Goal: Book appointment/travel/reservation

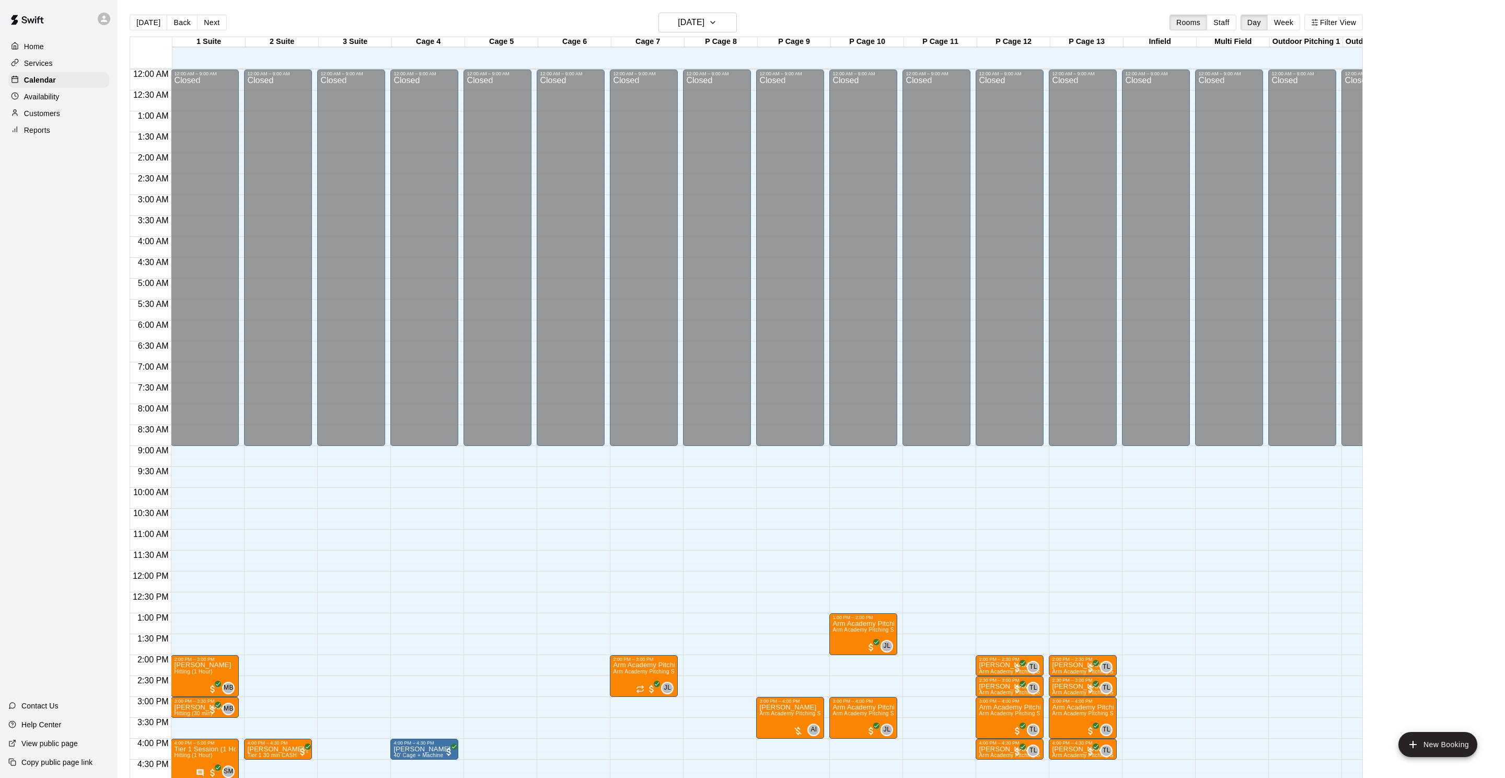
scroll to position [252, 0]
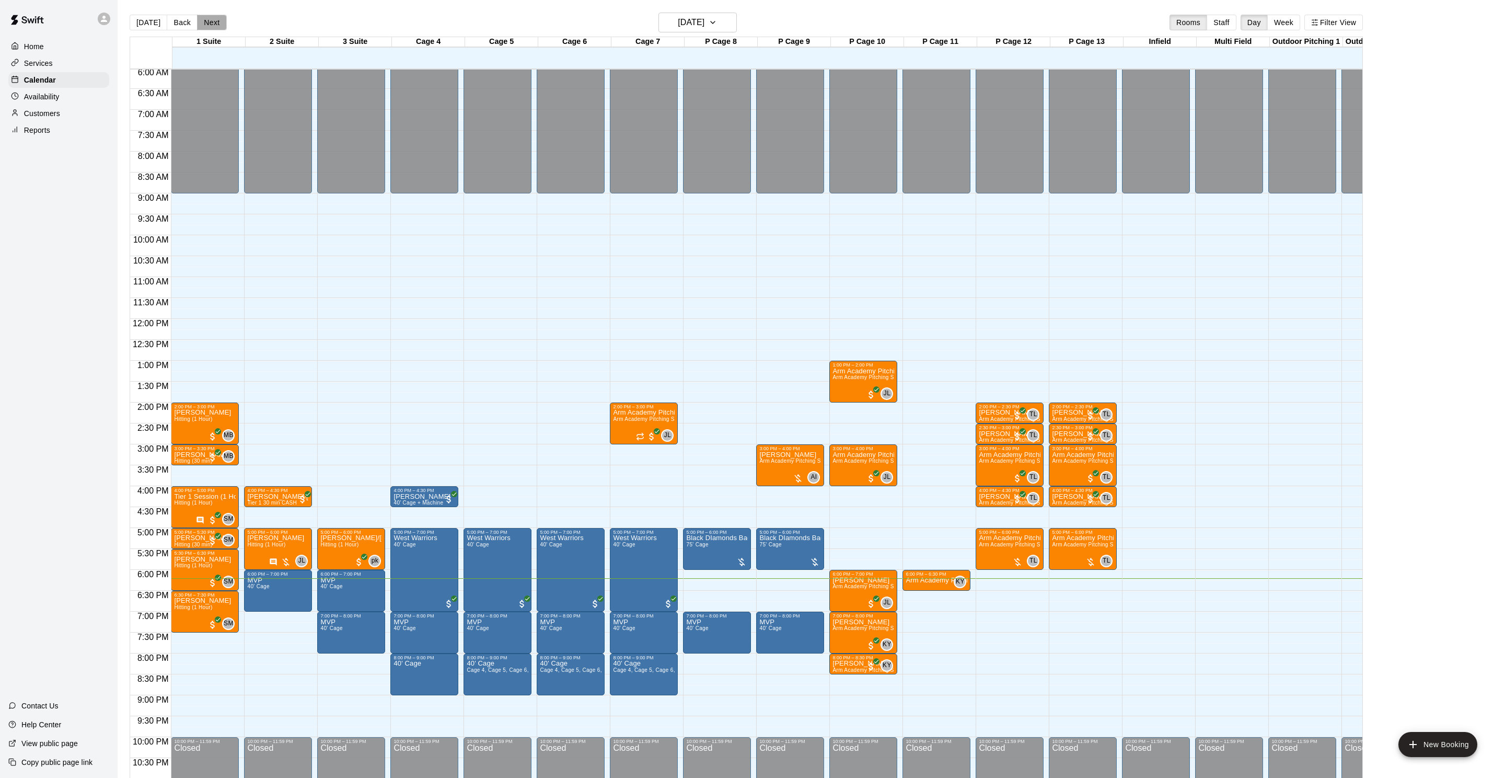
click at [202, 22] on button "Next" at bounding box center [211, 23] width 29 height 16
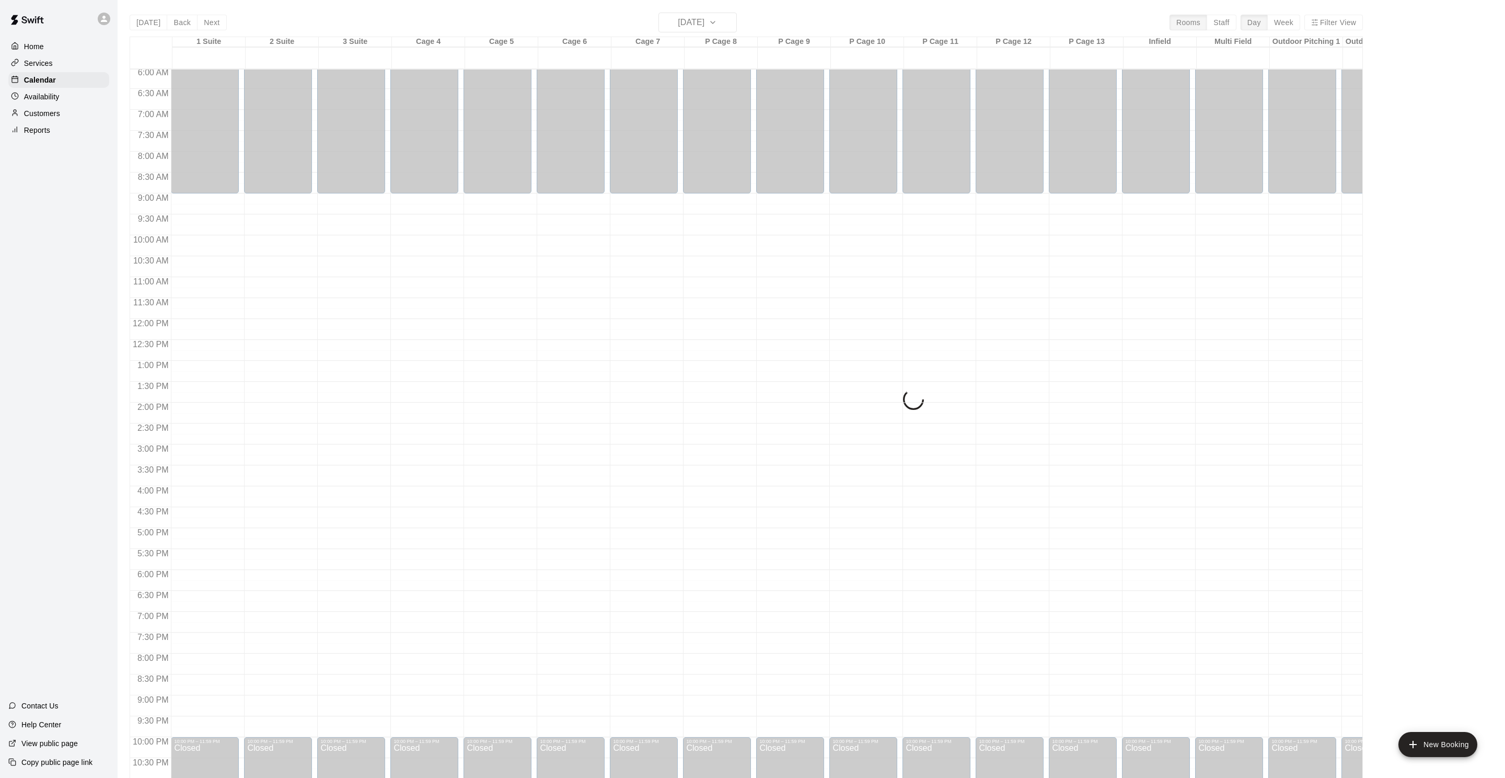
scroll to position [251, 0]
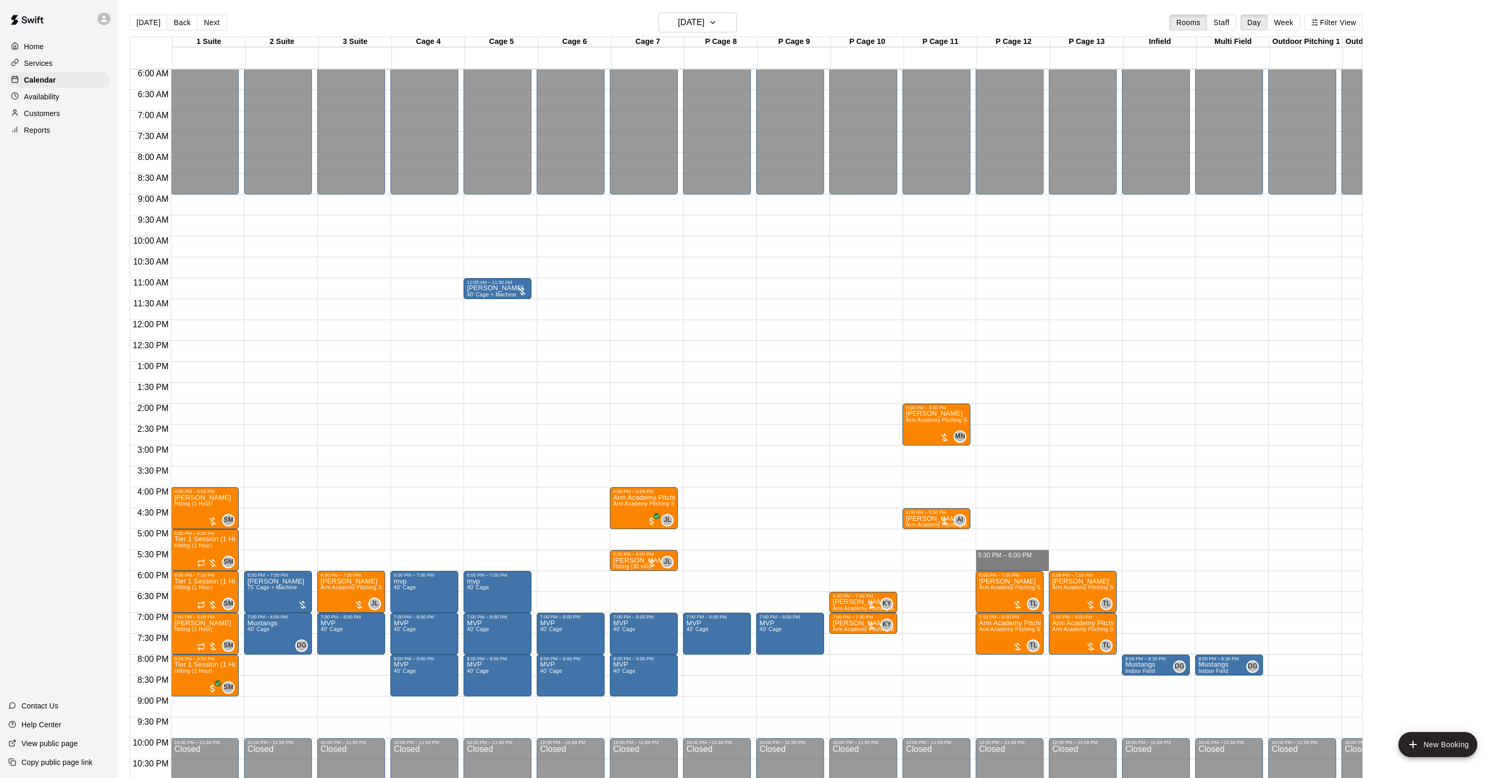
drag, startPoint x: 1022, startPoint y: 552, endPoint x: 1018, endPoint y: 561, distance: 9.6
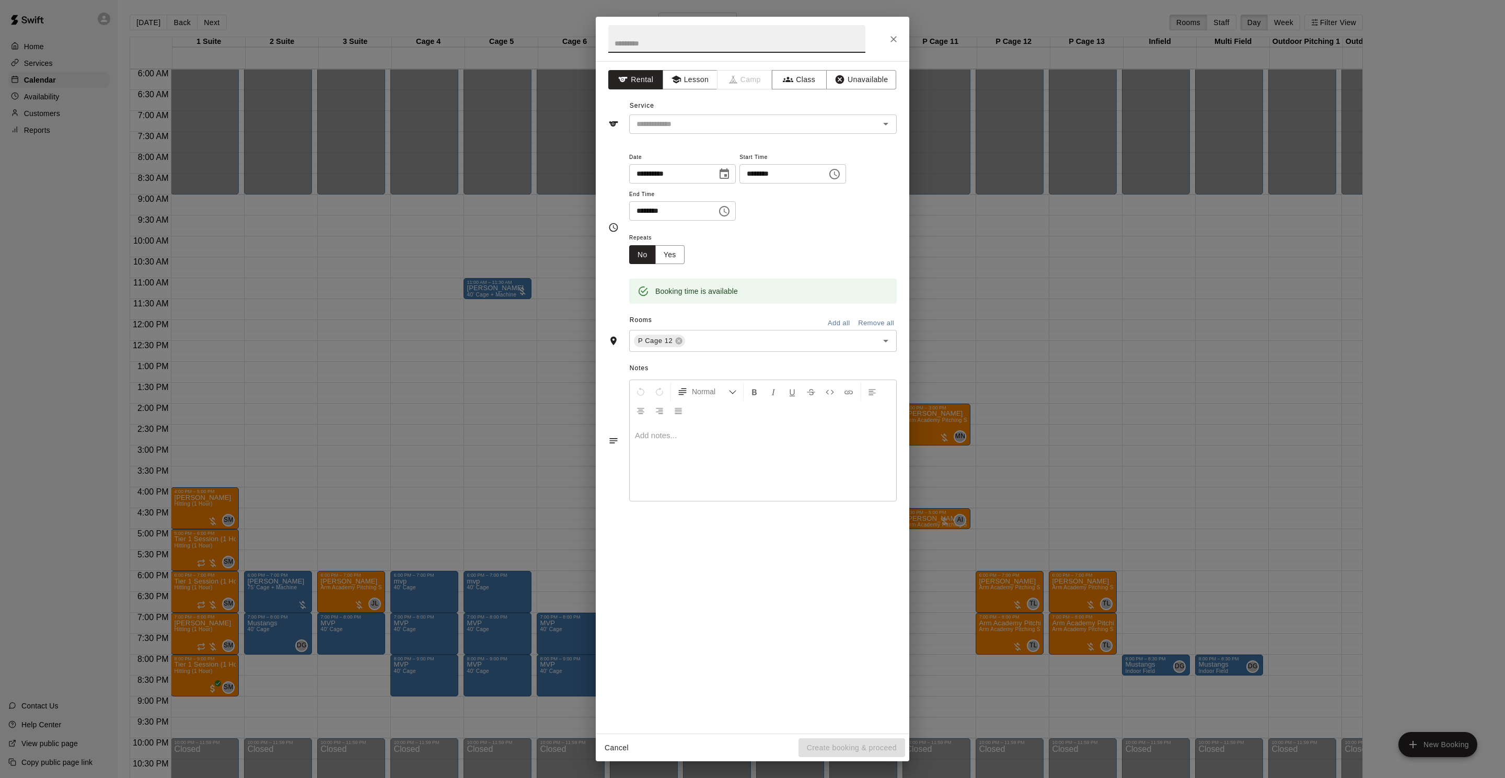
drag, startPoint x: 697, startPoint y: 72, endPoint x: 687, endPoint y: 94, distance: 24.8
click at [697, 72] on button "Lesson" at bounding box center [690, 79] width 55 height 19
drag, startPoint x: 681, startPoint y: 119, endPoint x: 685, endPoint y: 128, distance: 9.6
click at [681, 119] on input "text" at bounding box center [747, 124] width 230 height 13
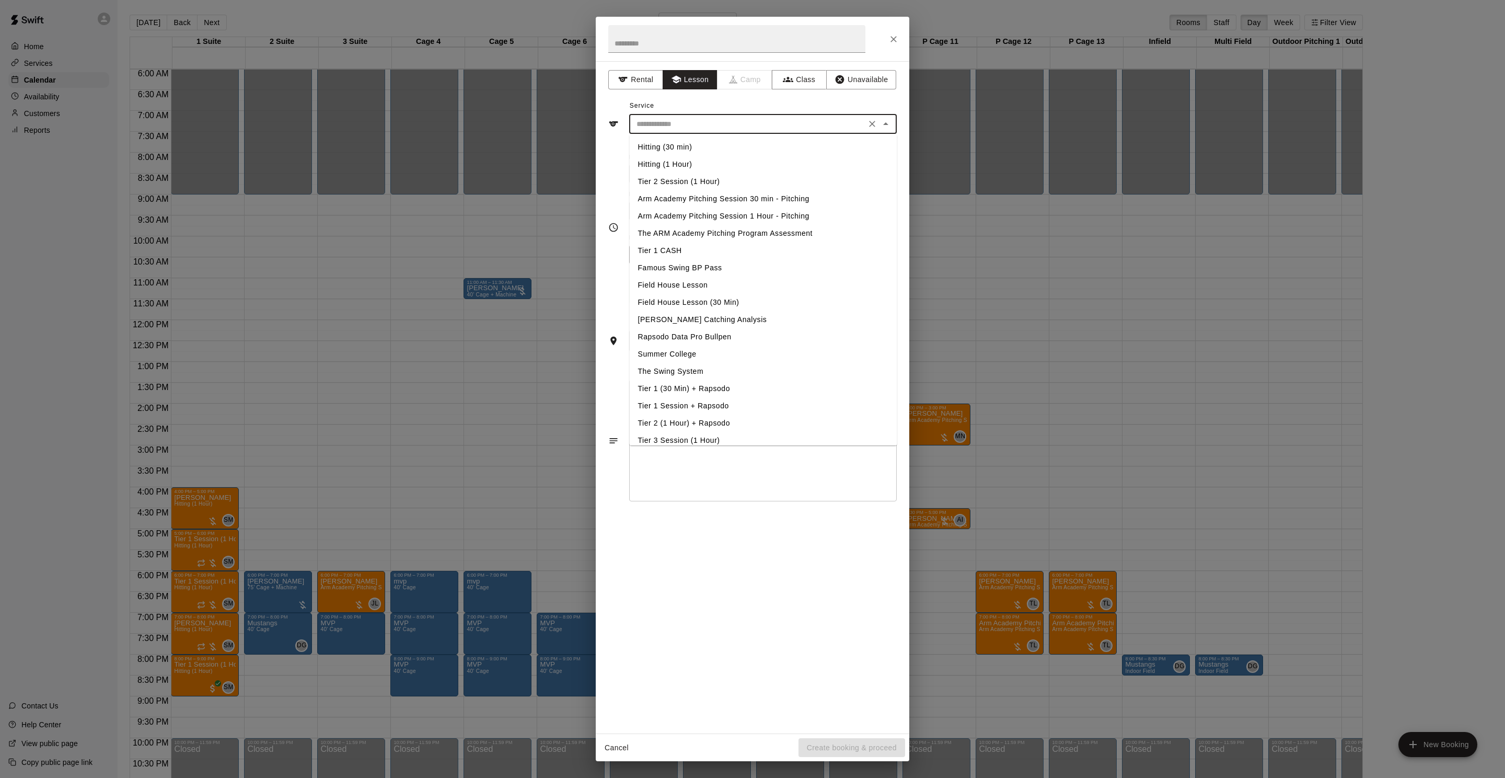
click at [748, 200] on li "Arm Academy Pitching Session 30 min - Pitching" at bounding box center [764, 198] width 268 height 17
type input "**********"
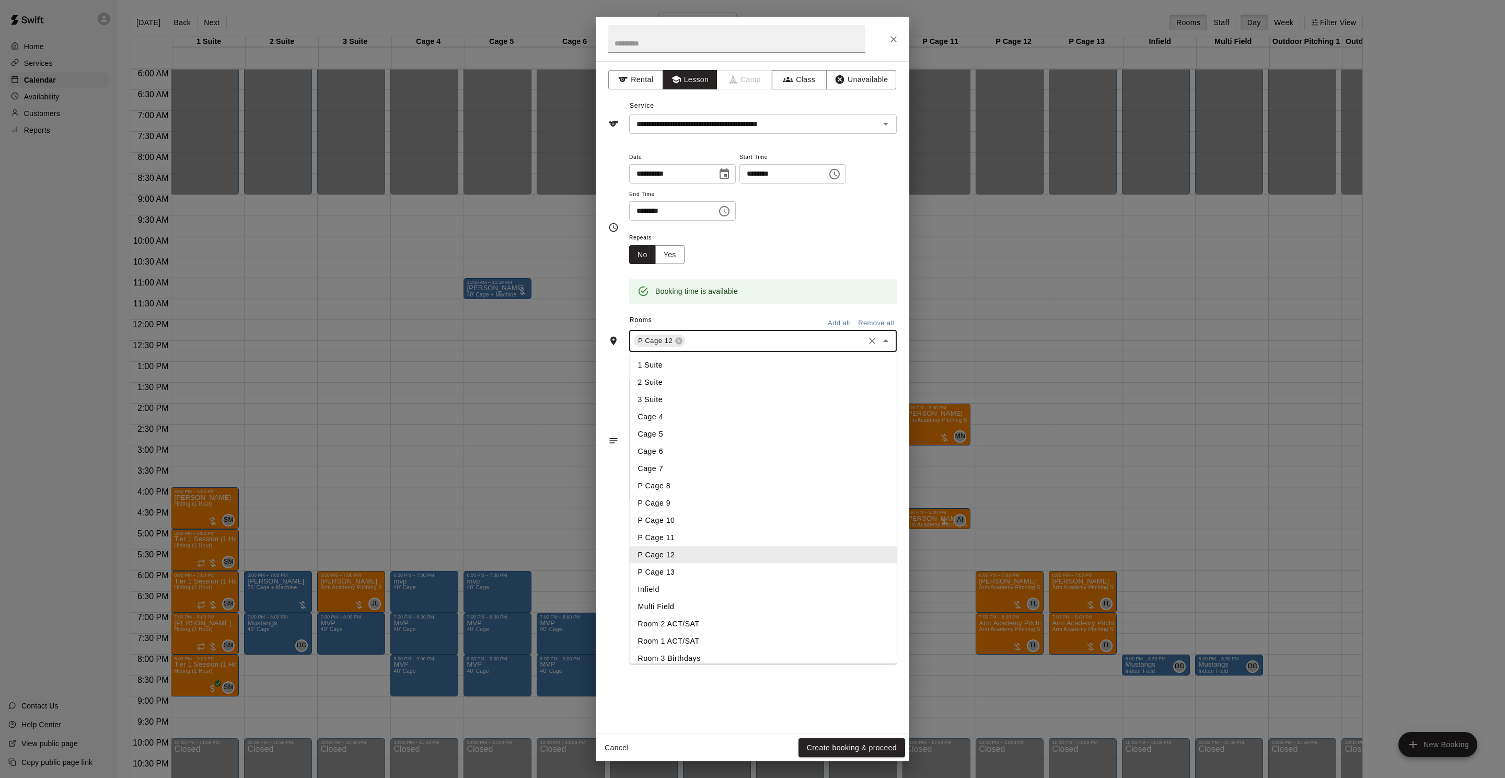
click at [716, 346] on input "text" at bounding box center [775, 340] width 176 height 13
click at [689, 574] on li "P Cage 13" at bounding box center [764, 571] width 268 height 17
click at [839, 757] on div "Cancel Create booking & proceed" at bounding box center [753, 748] width 314 height 28
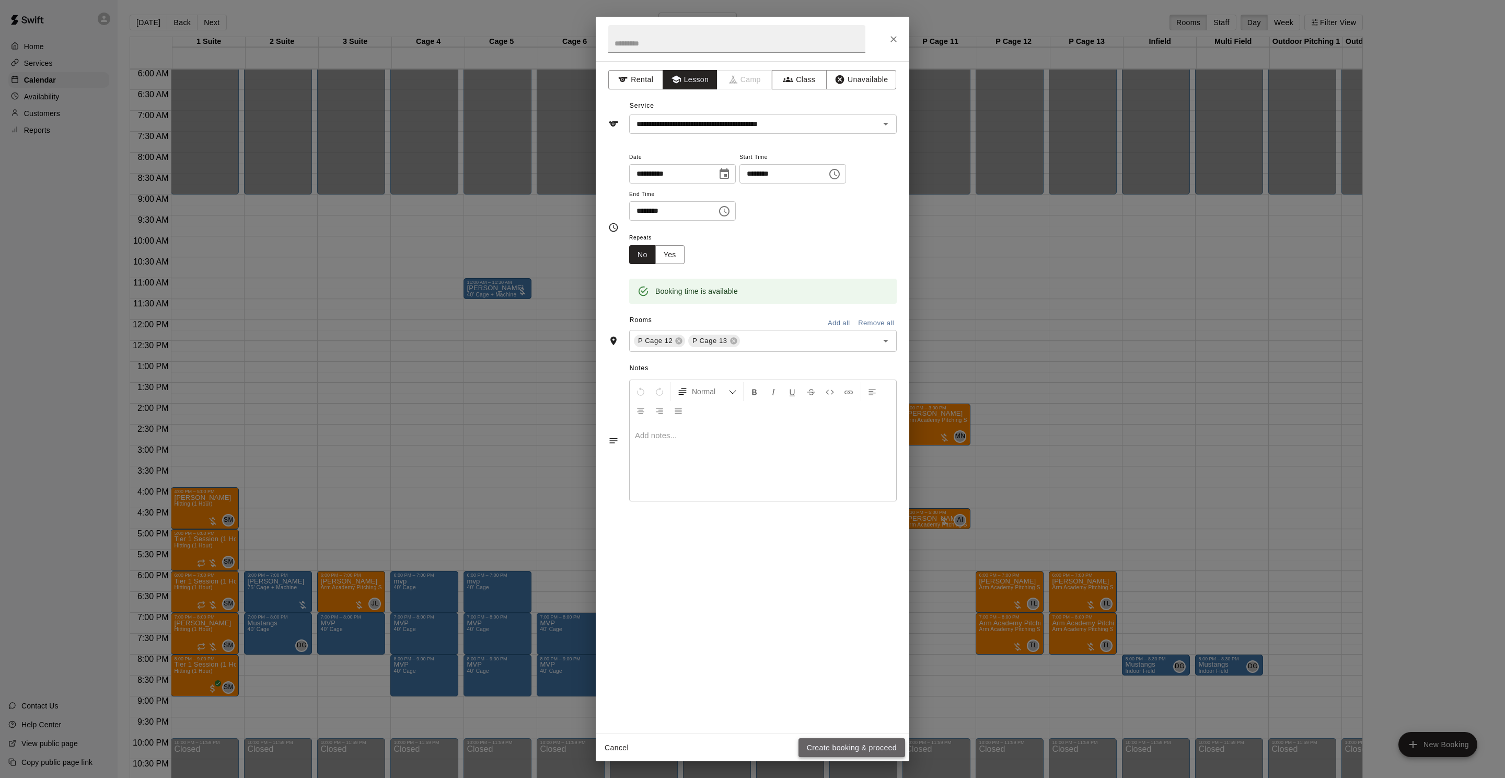
click at [821, 750] on button "Create booking & proceed" at bounding box center [851, 747] width 107 height 19
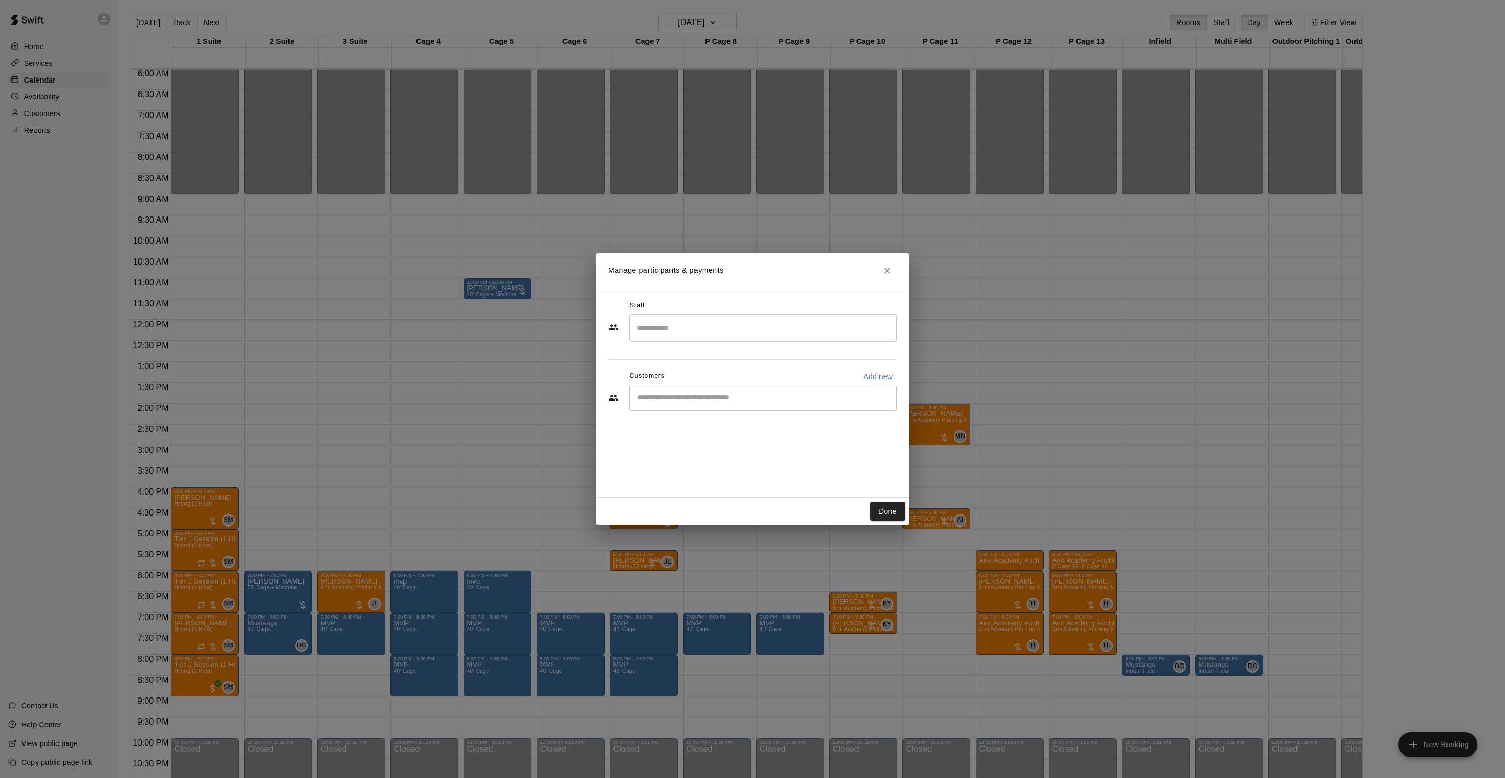
click at [664, 325] on input "Search staff" at bounding box center [763, 328] width 258 height 18
type input "*"
type input "**********"
drag, startPoint x: 887, startPoint y: 327, endPoint x: 878, endPoint y: 327, distance: 8.9
click at [886, 327] on icon "Clear" at bounding box center [886, 328] width 6 height 6
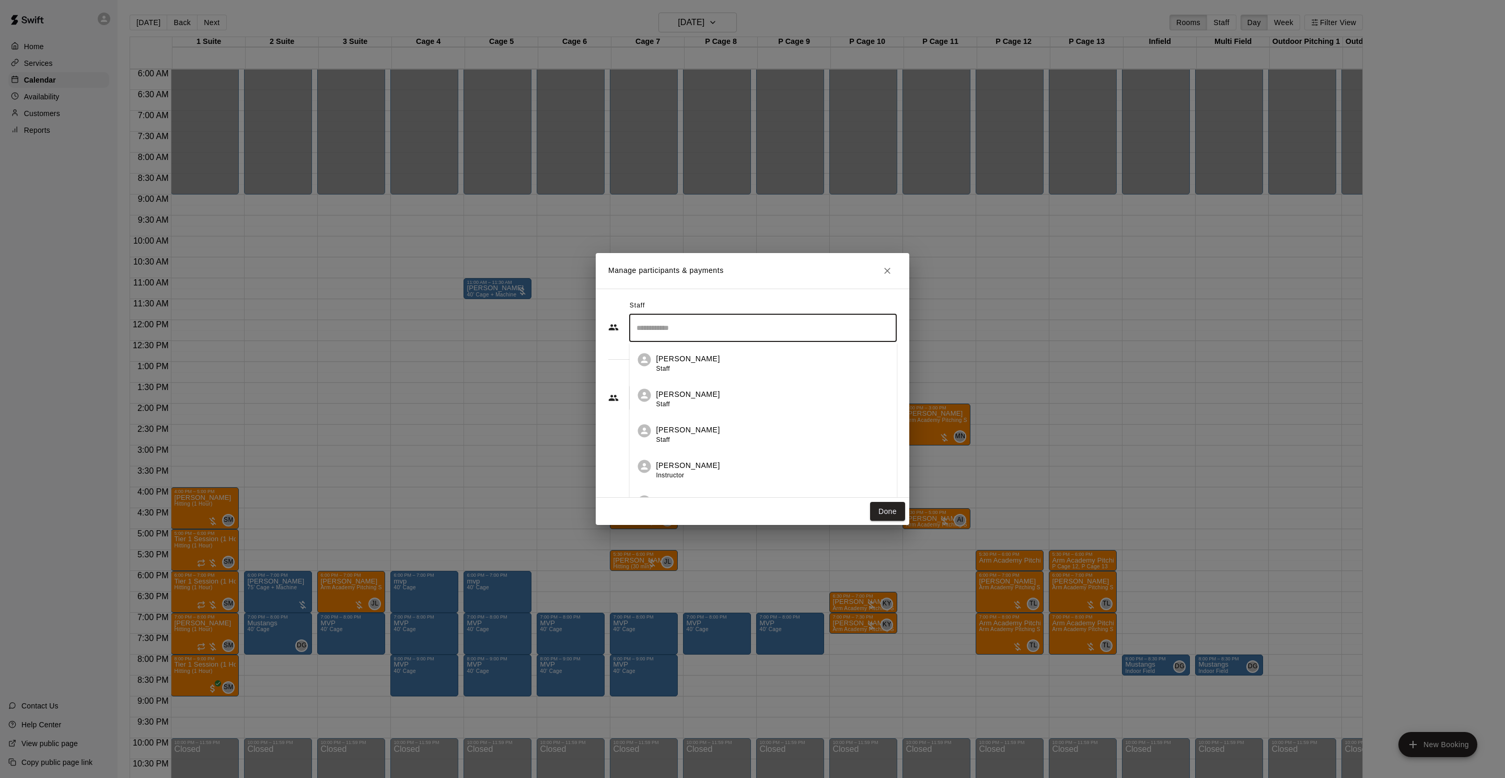
click at [806, 325] on input "Search staff" at bounding box center [763, 328] width 258 height 18
drag, startPoint x: 735, startPoint y: 349, endPoint x: 722, endPoint y: 400, distance: 53.0
click at [735, 349] on li "[PERSON_NAME] Staff" at bounding box center [764, 360] width 268 height 36
type input "******"
click at [722, 400] on input "Start typing to search customers..." at bounding box center [763, 397] width 258 height 10
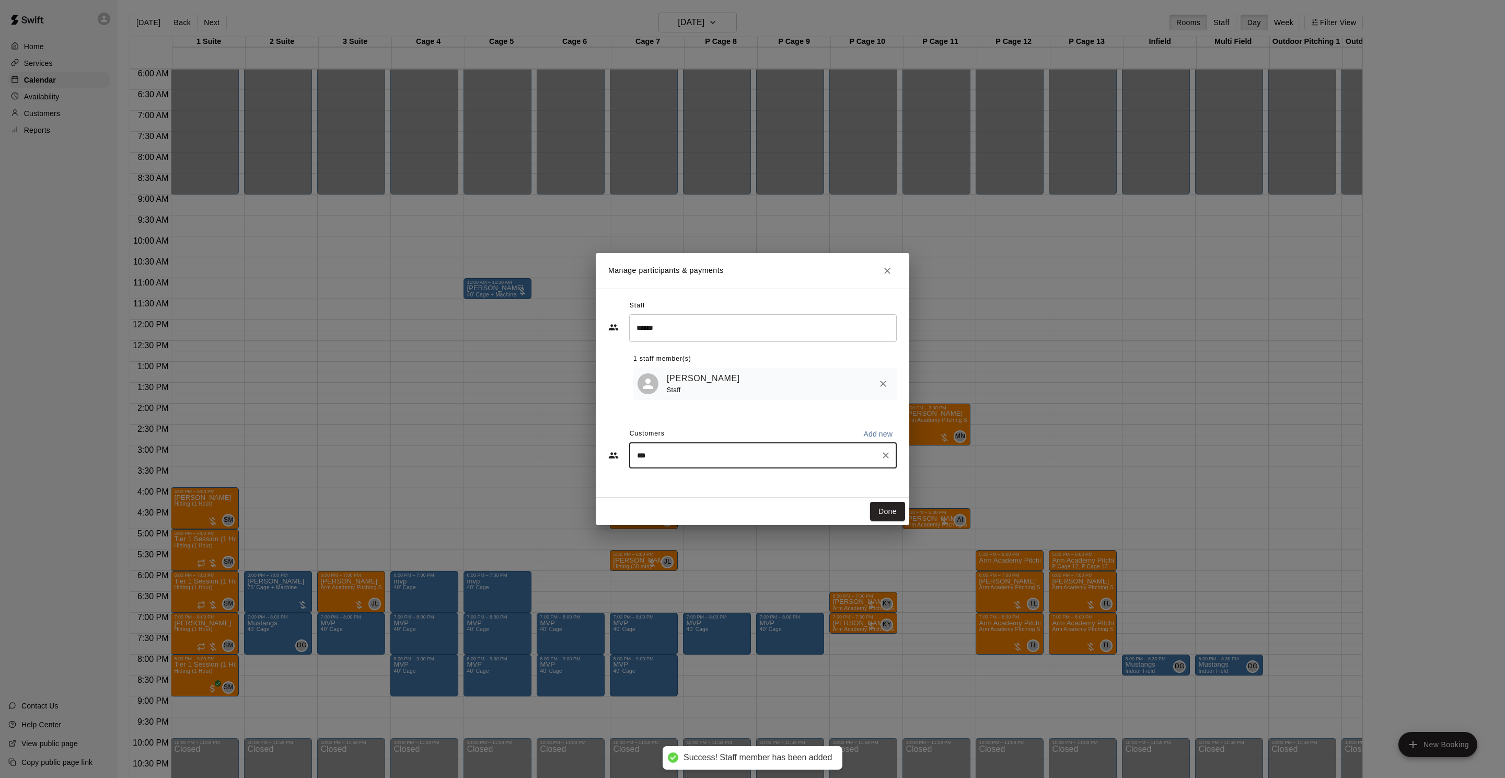
type input "****"
click at [712, 509] on p "[PERSON_NAME]" at bounding box center [691, 513] width 64 height 11
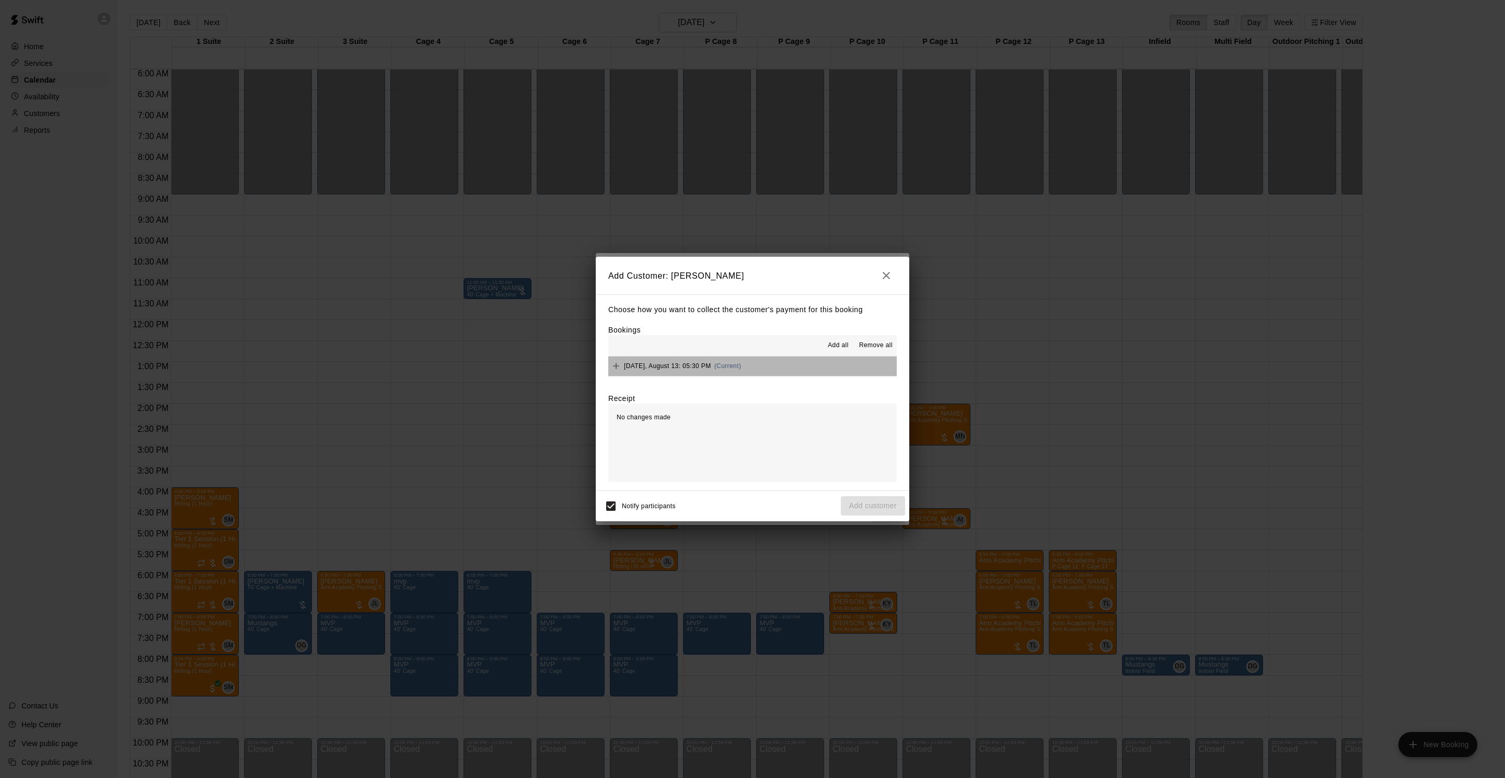
click at [694, 360] on div "[DATE], August 13: 05:30 PM (Current)" at bounding box center [674, 366] width 133 height 16
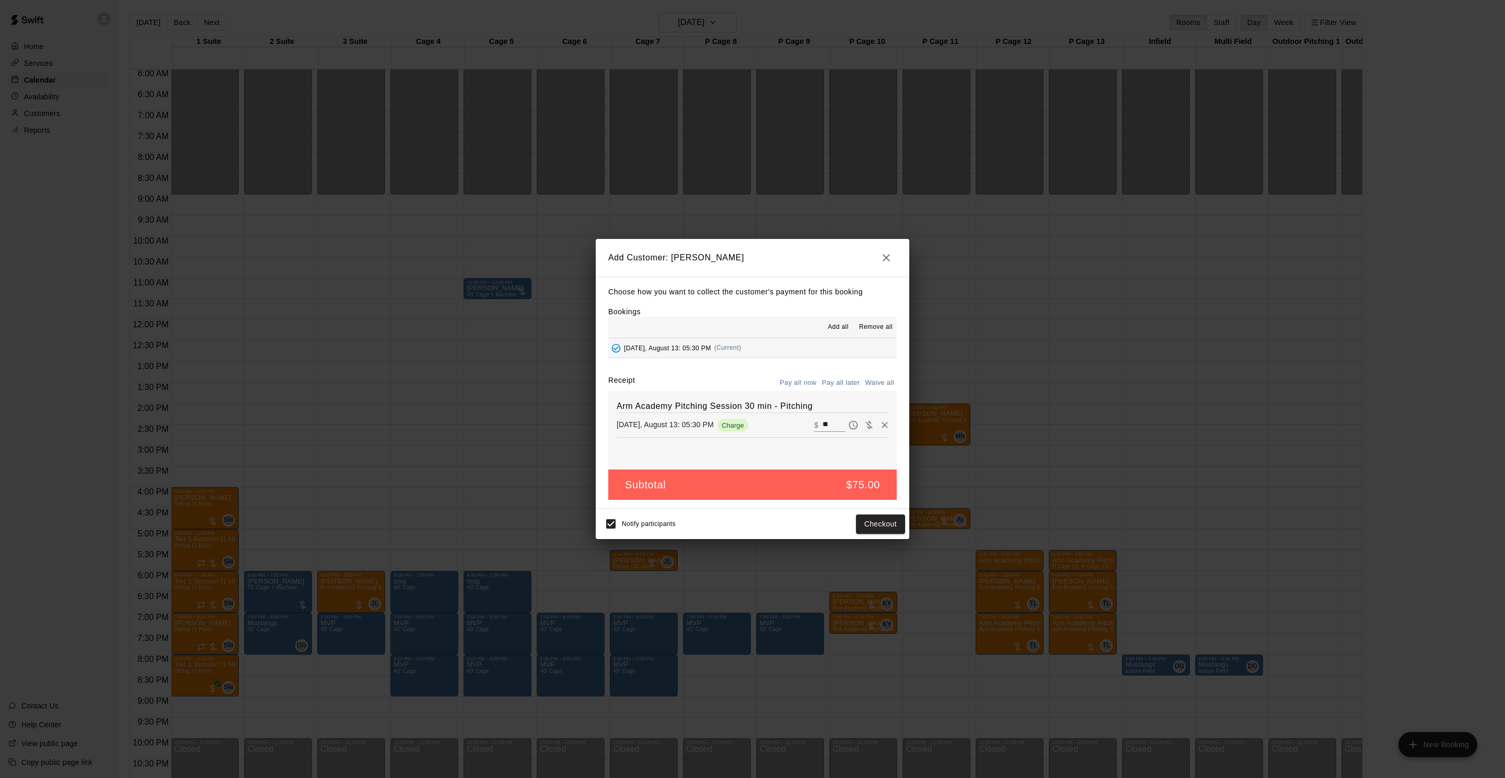
click at [852, 384] on button "Pay all later" at bounding box center [840, 383] width 43 height 16
click at [879, 518] on button "Add customer" at bounding box center [873, 523] width 64 height 19
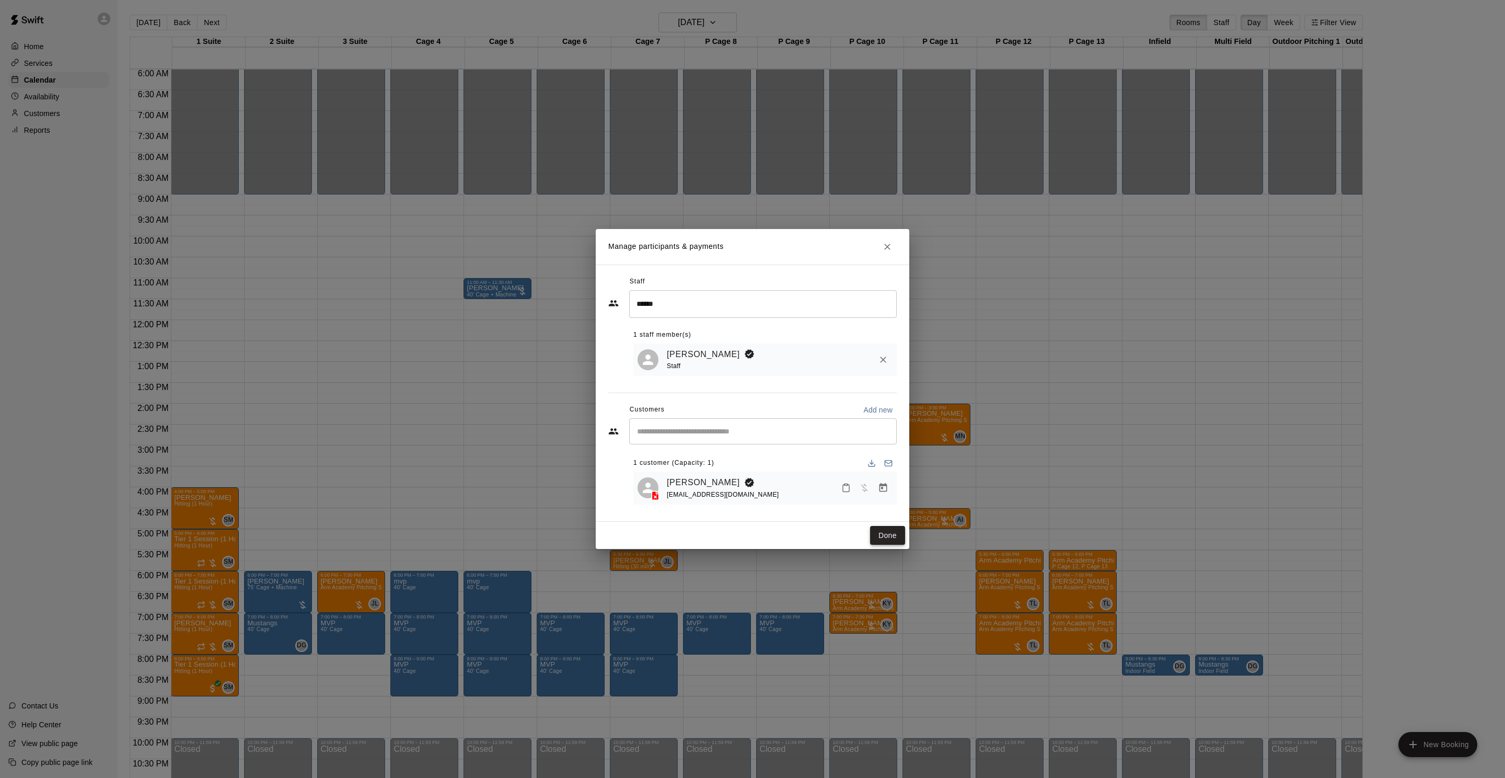
click at [875, 530] on button "Done" at bounding box center [887, 535] width 35 height 19
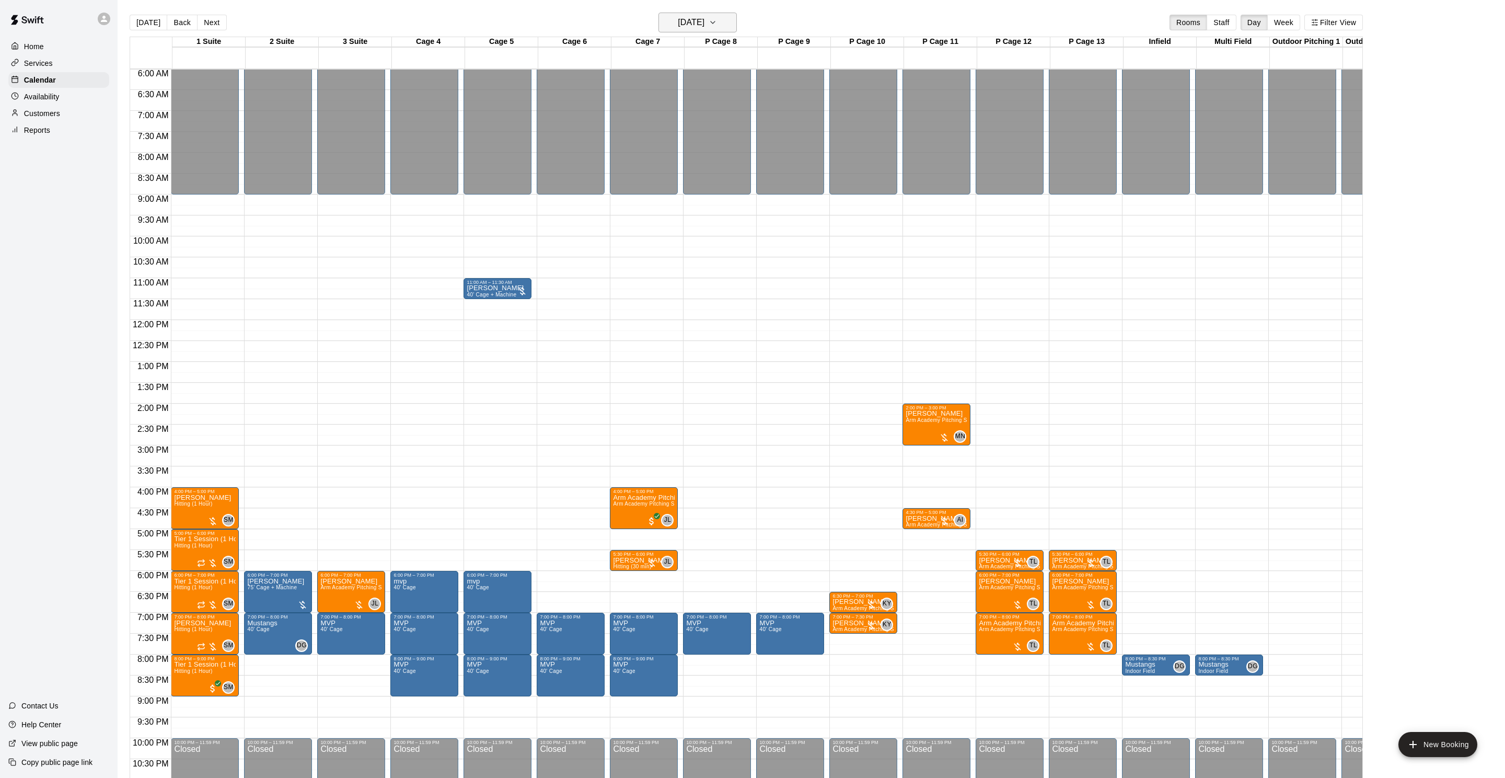
click at [704, 25] on h6 "[DATE]" at bounding box center [691, 22] width 27 height 15
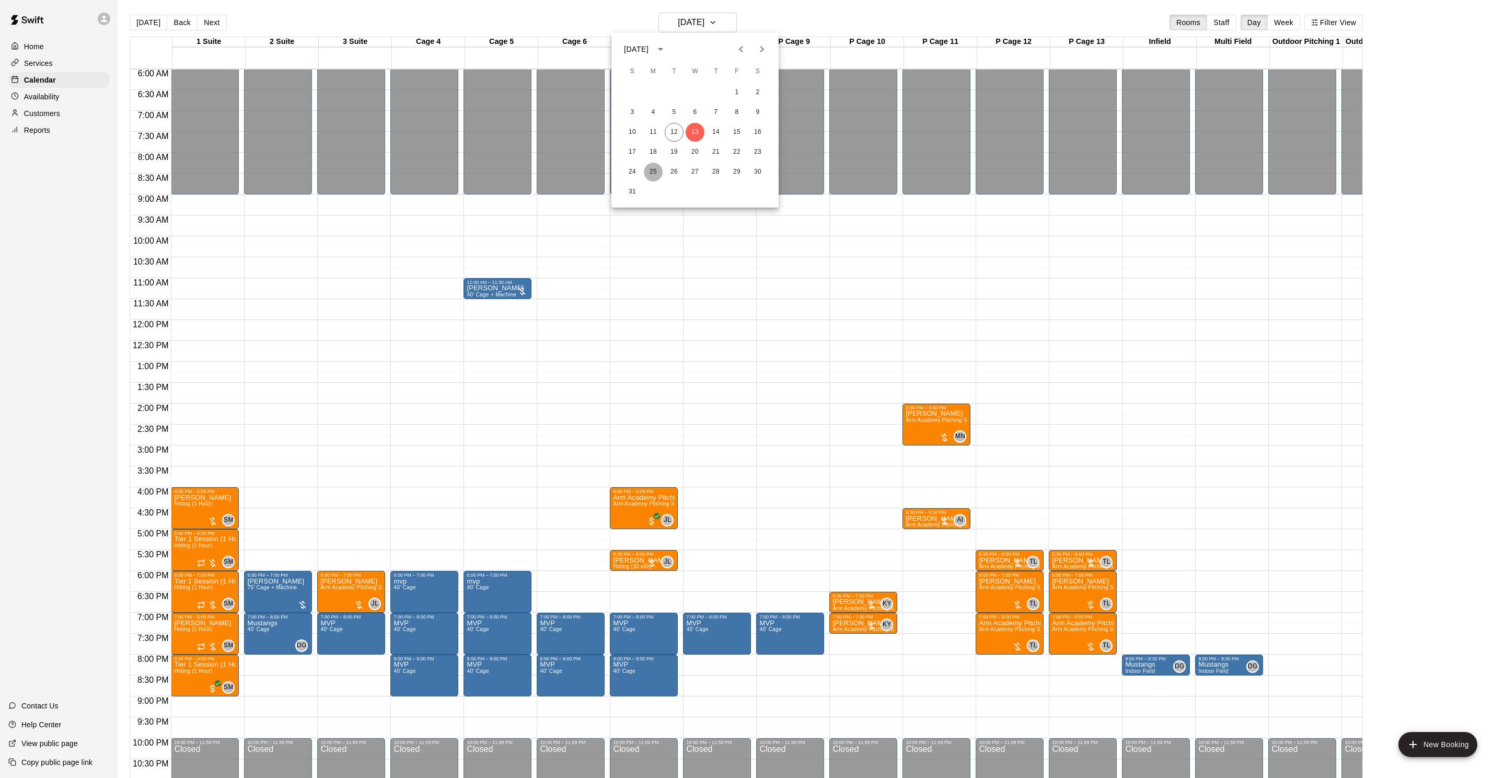
click at [648, 170] on button "25" at bounding box center [653, 172] width 19 height 19
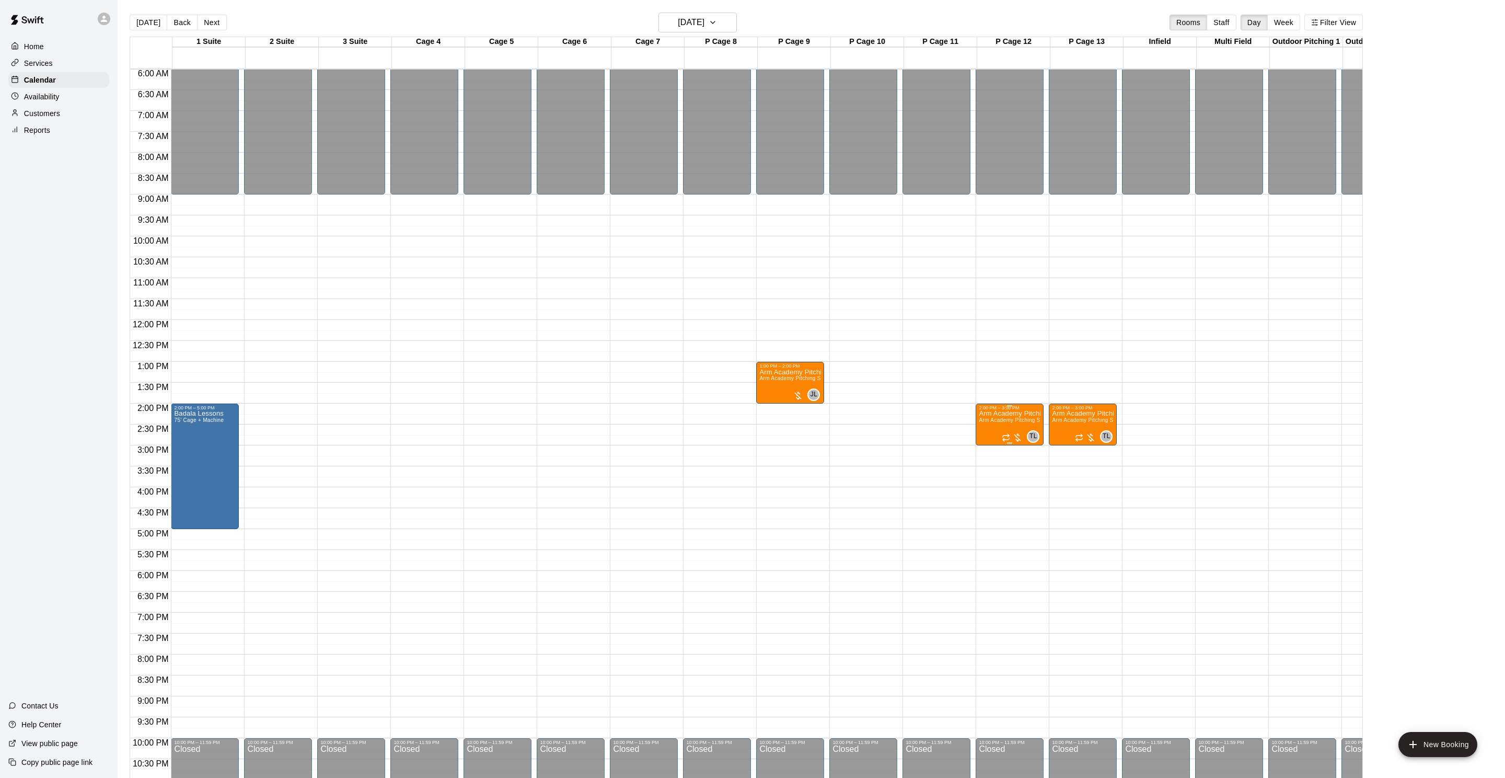
click at [1008, 421] on span "Arm Academy Pitching Session 1 Hour - Pitching" at bounding box center [1039, 420] width 121 height 6
click at [991, 450] on img "edit" at bounding box center [991, 453] width 12 height 12
click at [678, 22] on h6 "[DATE]" at bounding box center [691, 22] width 27 height 15
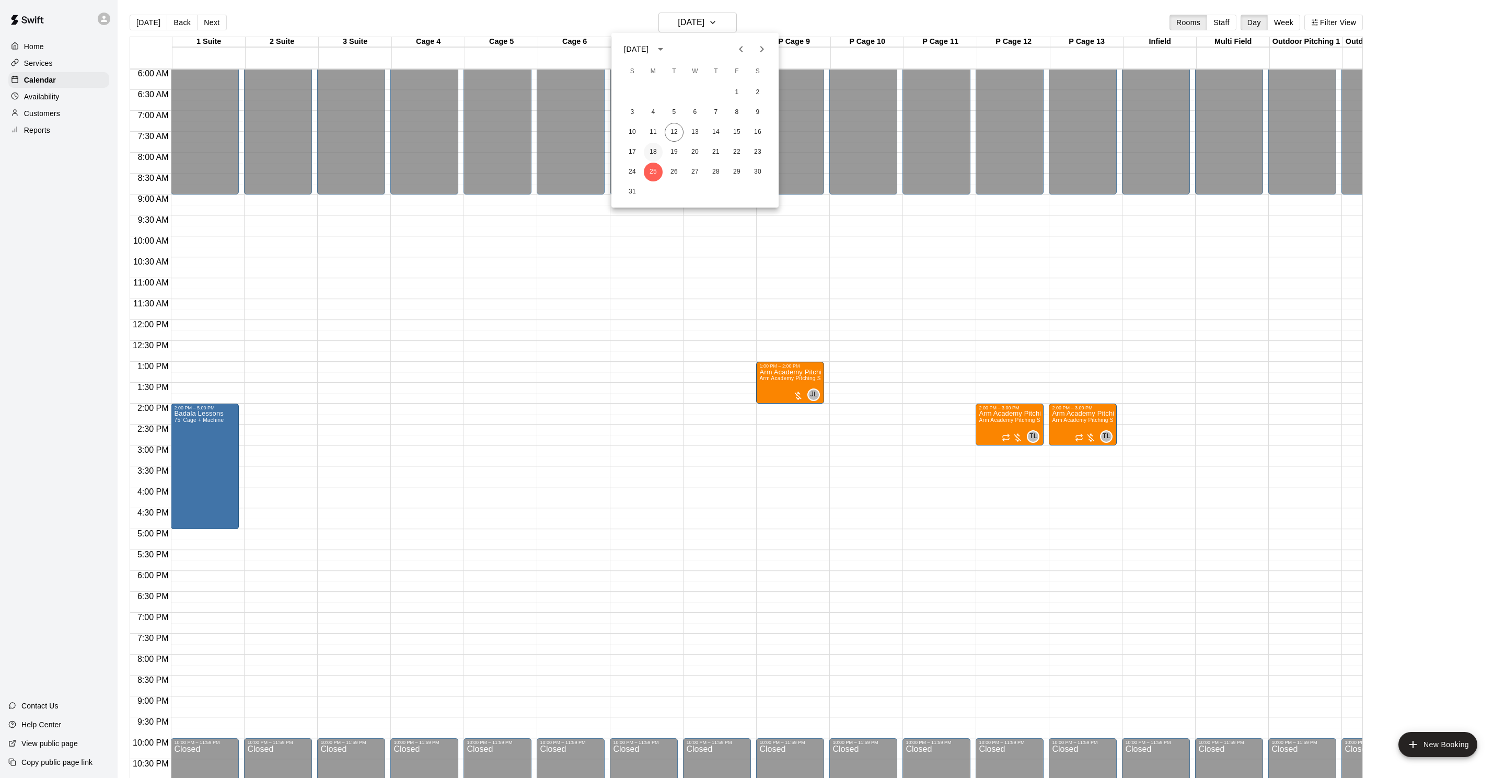
click at [653, 152] on button "18" at bounding box center [653, 152] width 19 height 19
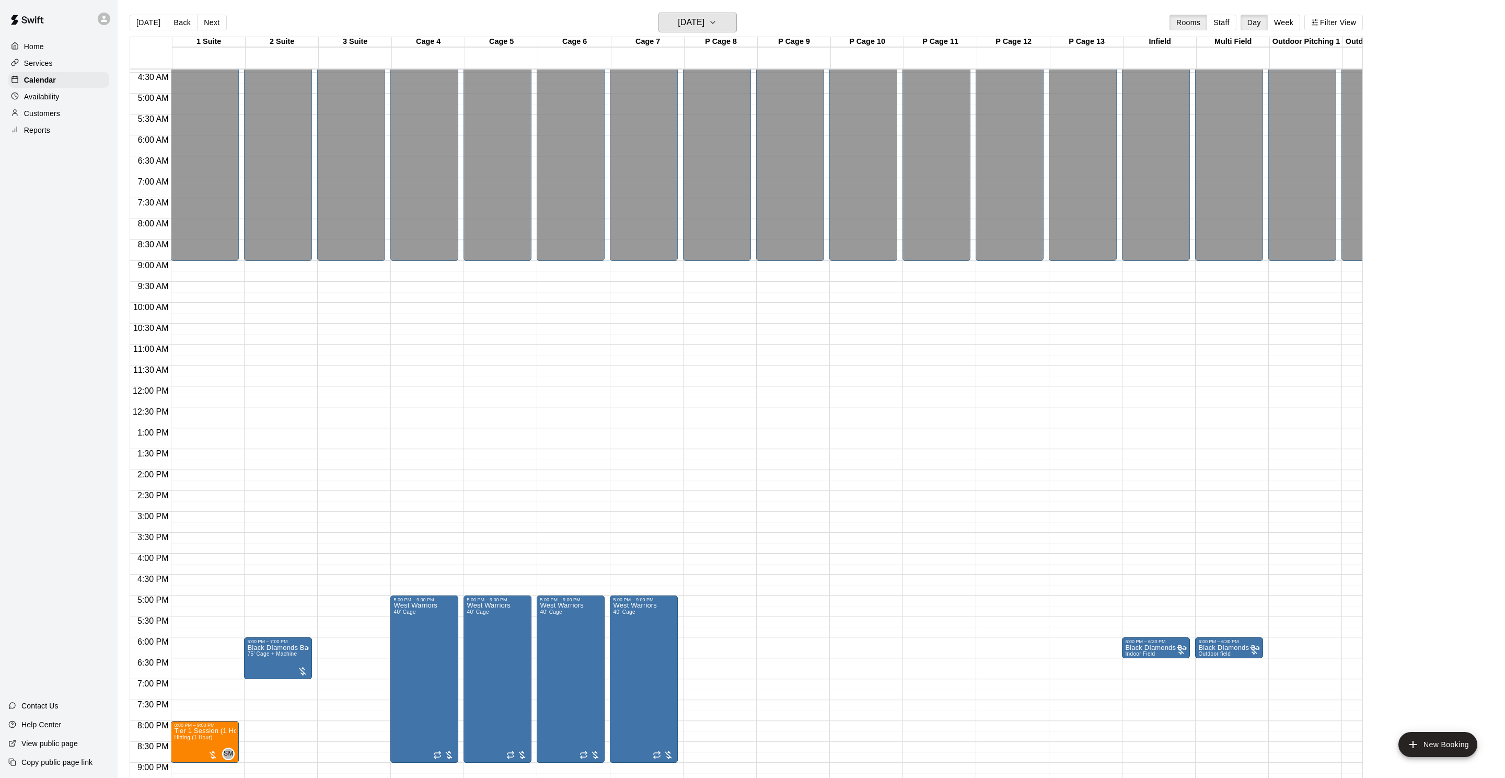
scroll to position [146, 0]
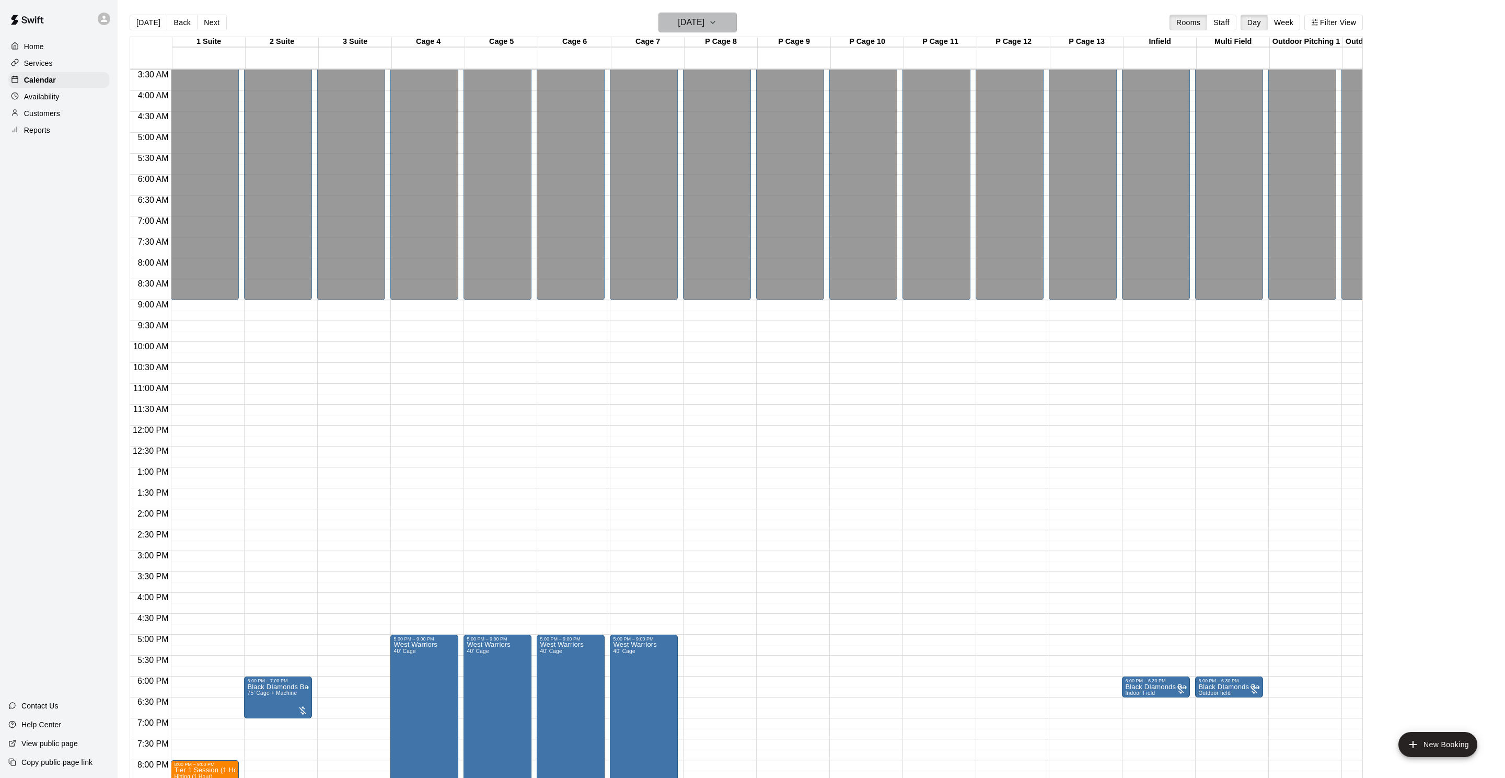
click at [704, 24] on h6 "[DATE]" at bounding box center [691, 22] width 27 height 15
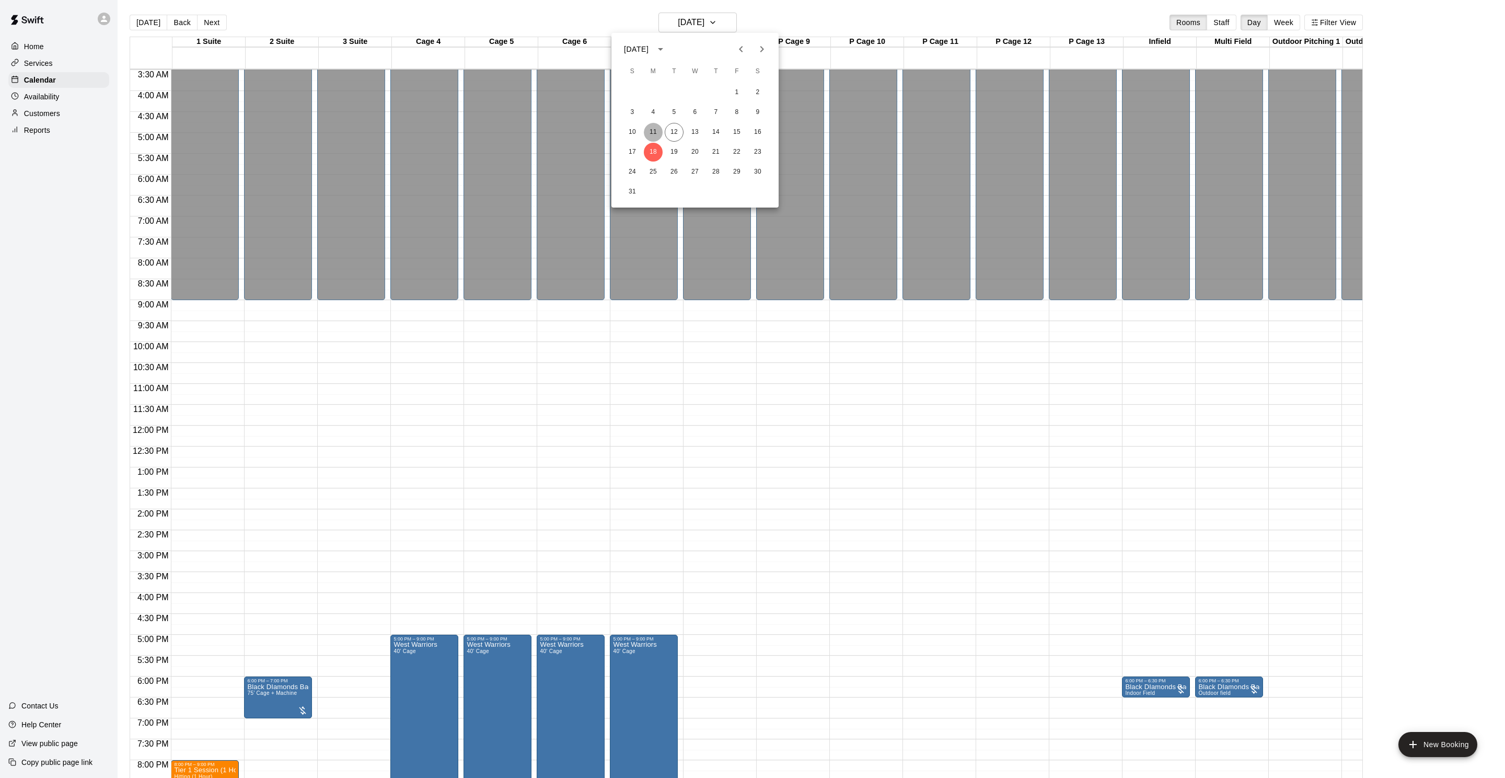
click at [654, 135] on button "11" at bounding box center [653, 132] width 19 height 19
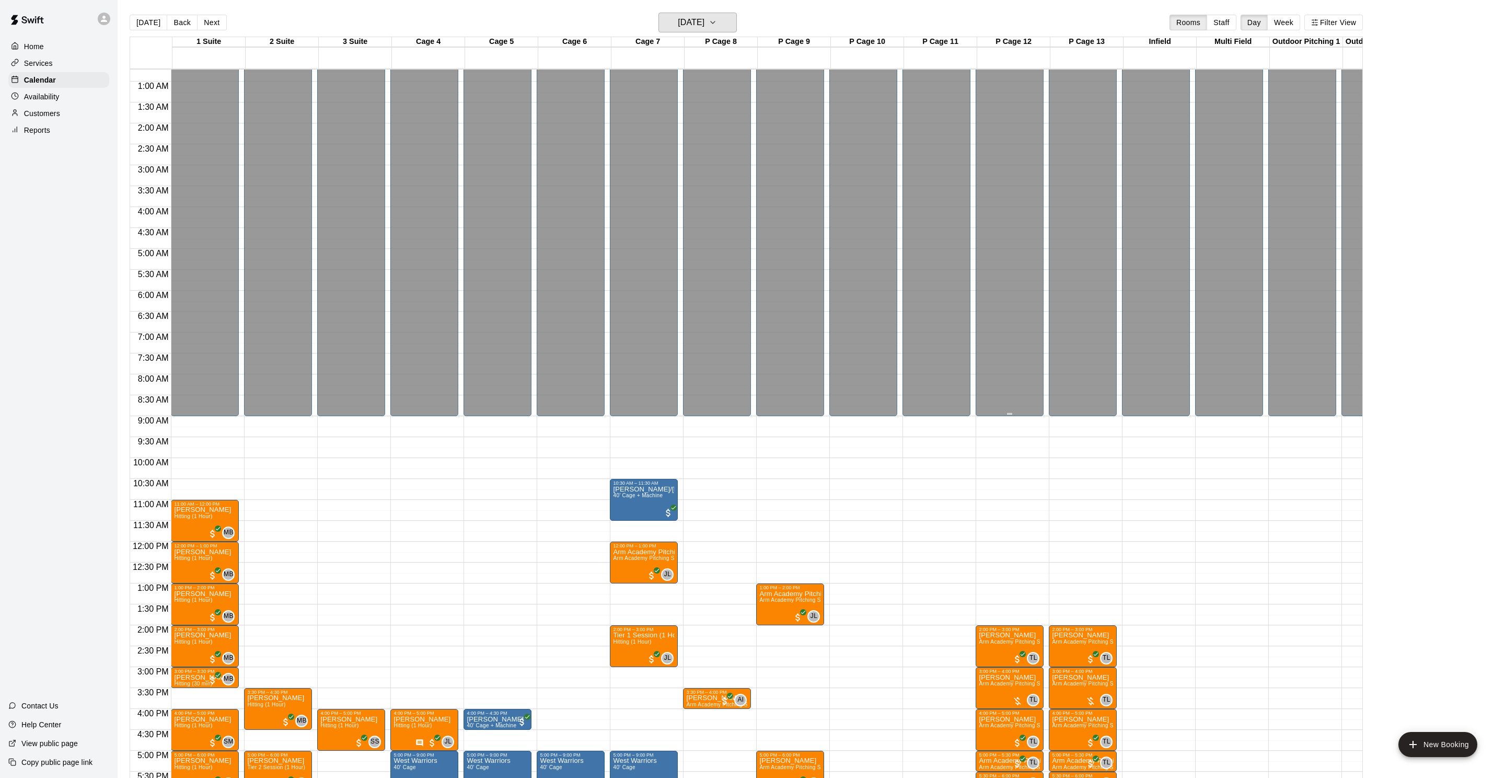
scroll to position [284, 0]
